Goal: Navigation & Orientation: Find specific page/section

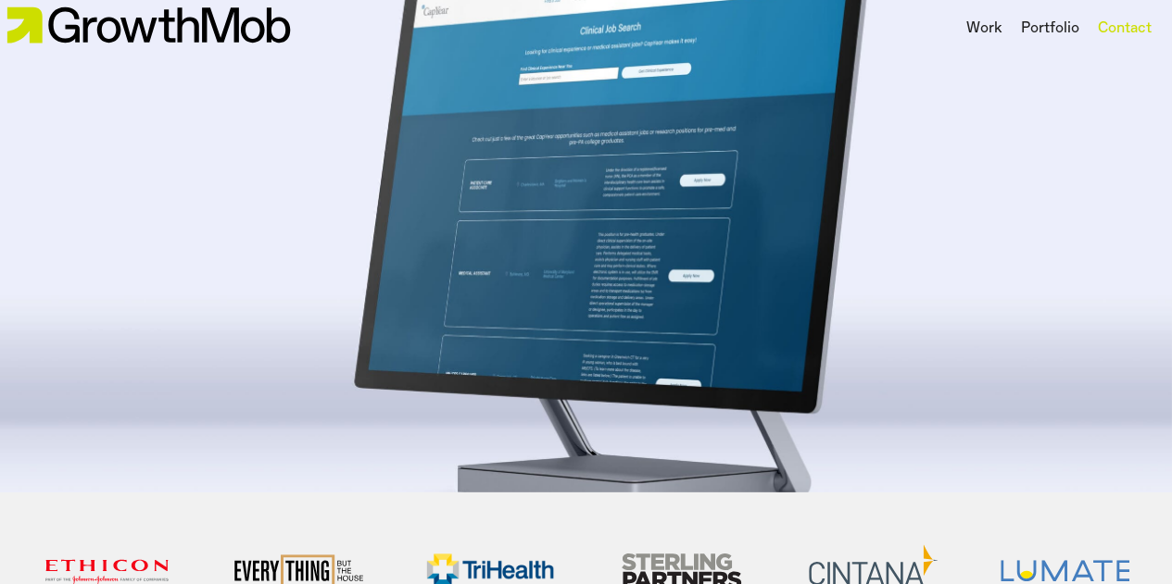
click at [1124, 31] on div "Contact" at bounding box center [1124, 29] width 54 height 22
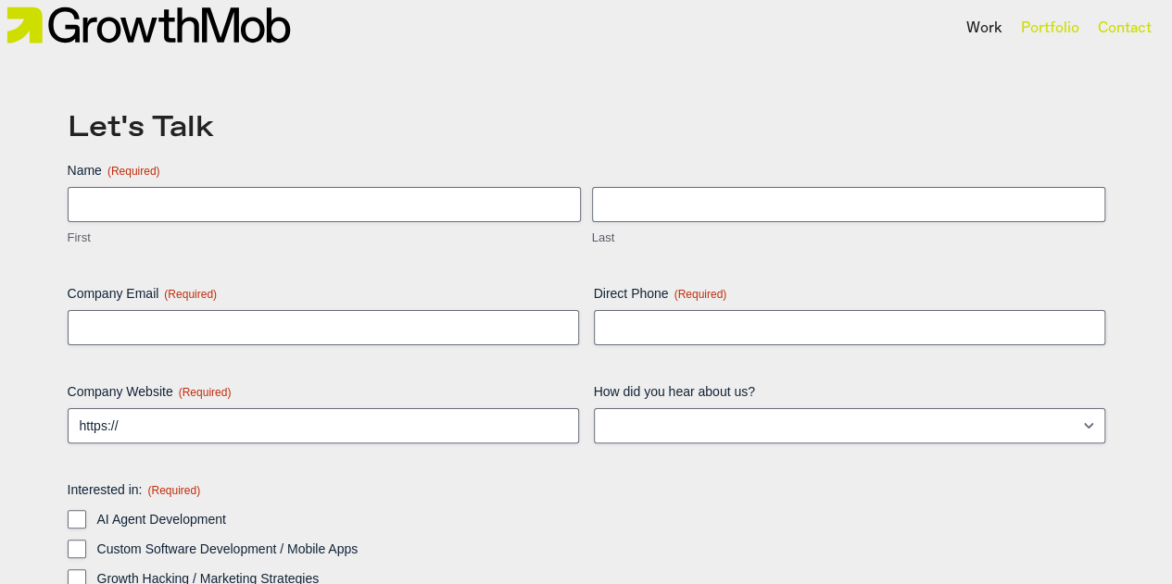
click at [1034, 21] on div "Portfolio" at bounding box center [1050, 29] width 58 height 22
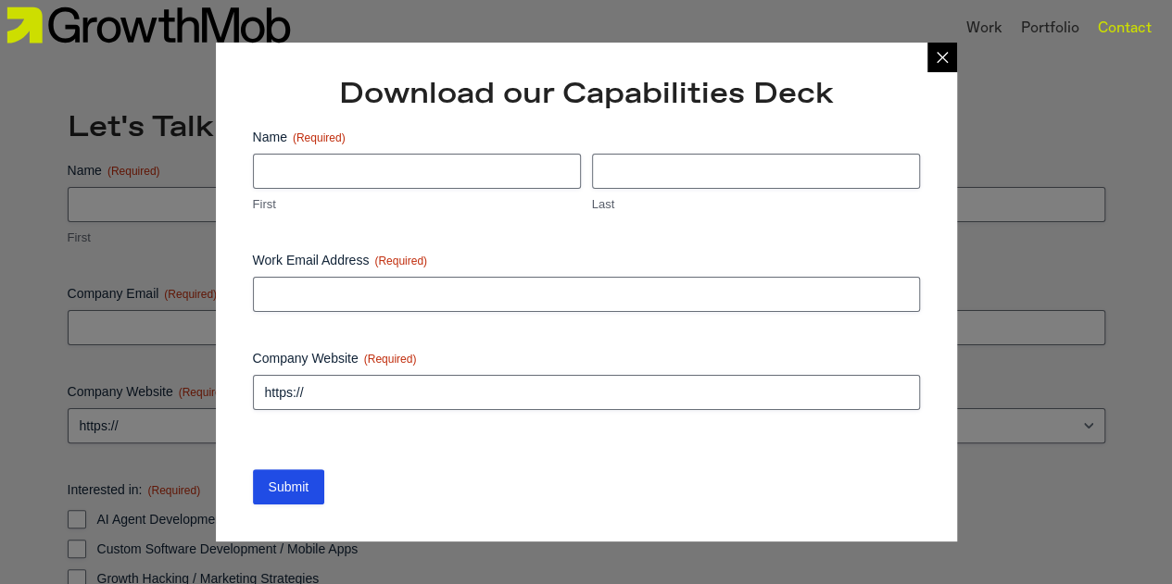
click at [933, 16] on header "Work Portfolio Contact" at bounding box center [586, 28] width 1172 height 57
click at [944, 30] on header "Work Portfolio Contact" at bounding box center [586, 28] width 1172 height 57
click at [86, 21] on img at bounding box center [148, 25] width 296 height 51
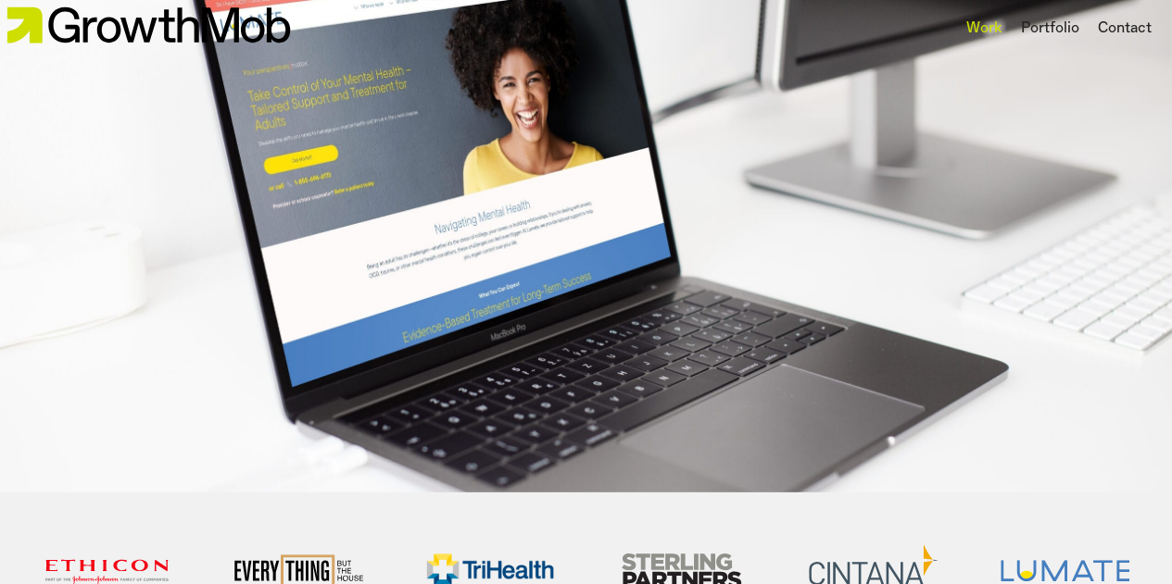
click at [985, 23] on div "Work" at bounding box center [984, 29] width 36 height 22
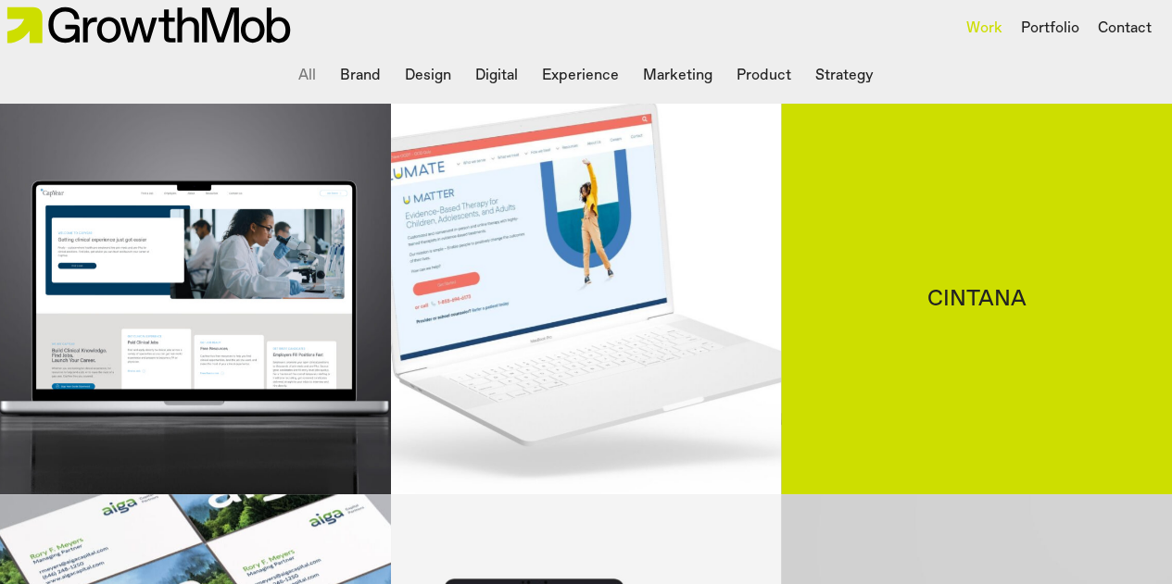
click at [967, 320] on div "Cintana" at bounding box center [976, 299] width 391 height 391
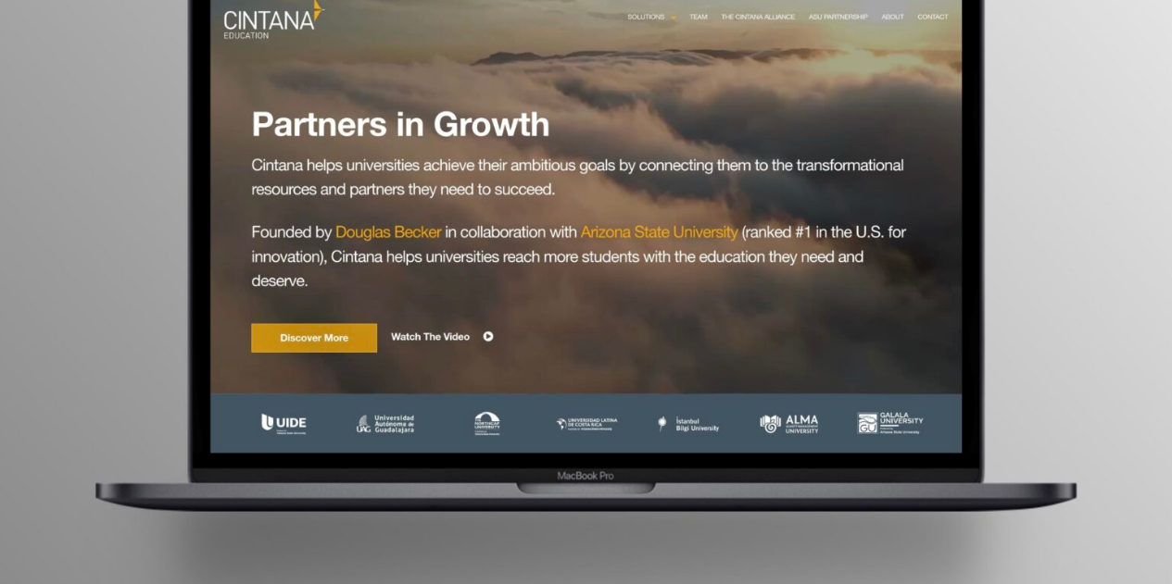
scroll to position [116, 0]
